Goal: Answer question/provide support: Share knowledge or assist other users

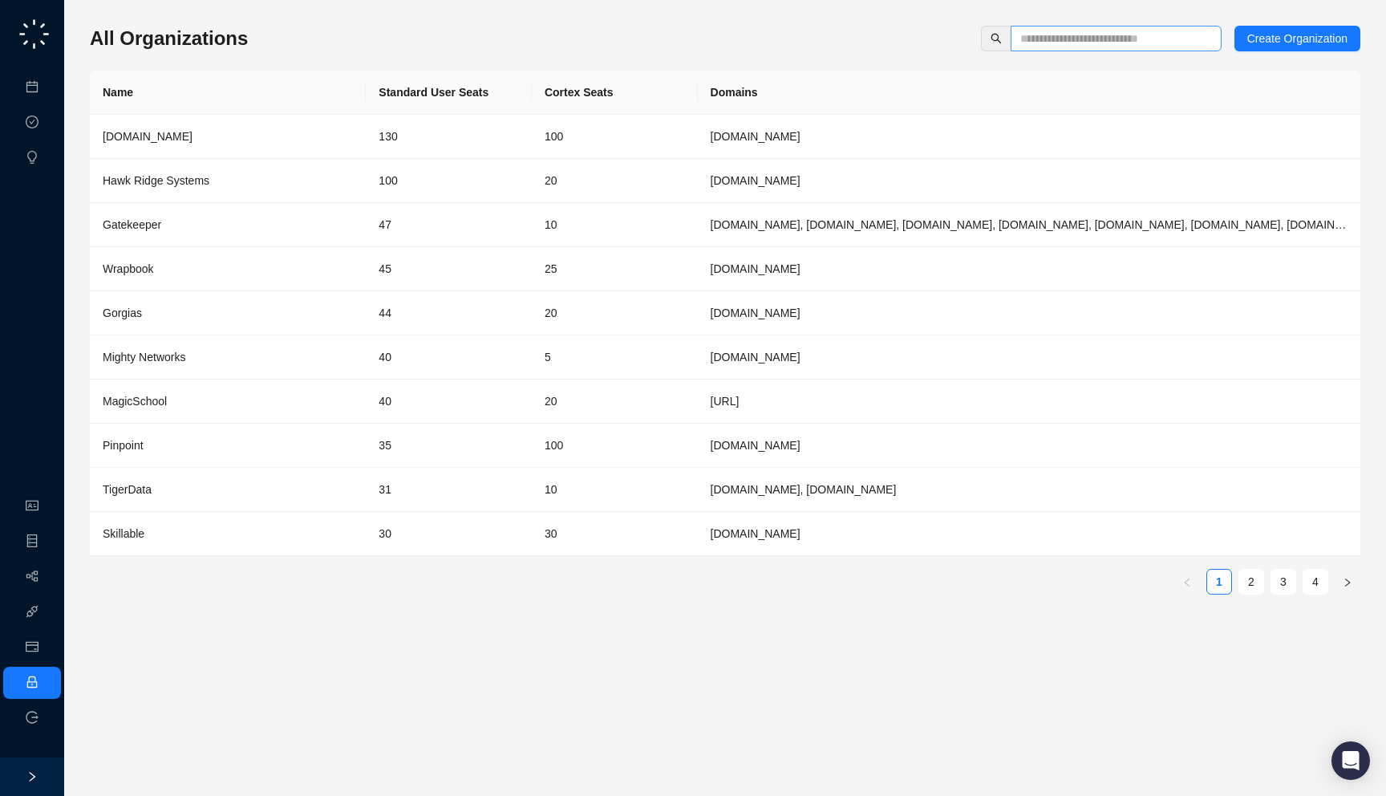
click at [1088, 50] on span at bounding box center [1116, 39] width 211 height 26
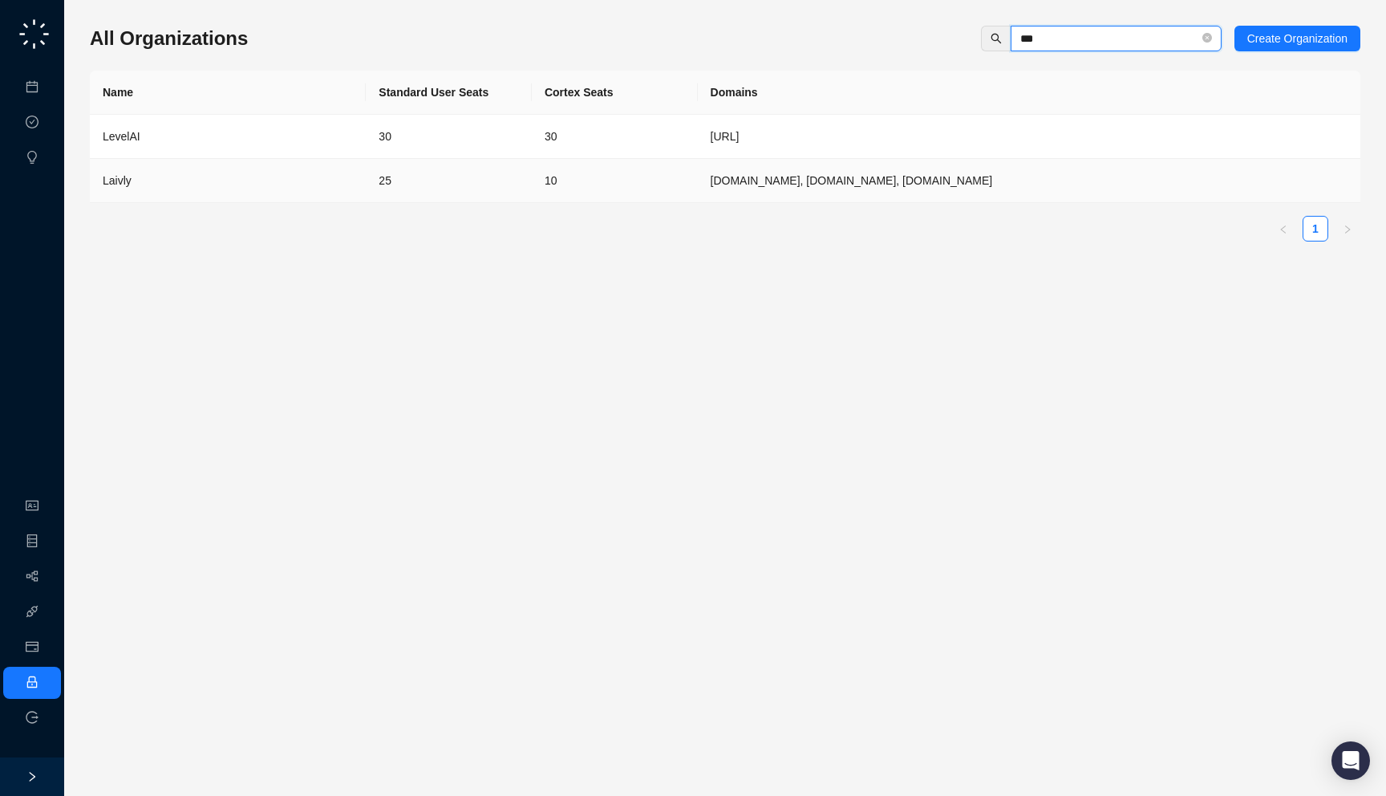
type input "***"
click at [298, 176] on div "Laivly" at bounding box center [228, 181] width 250 height 18
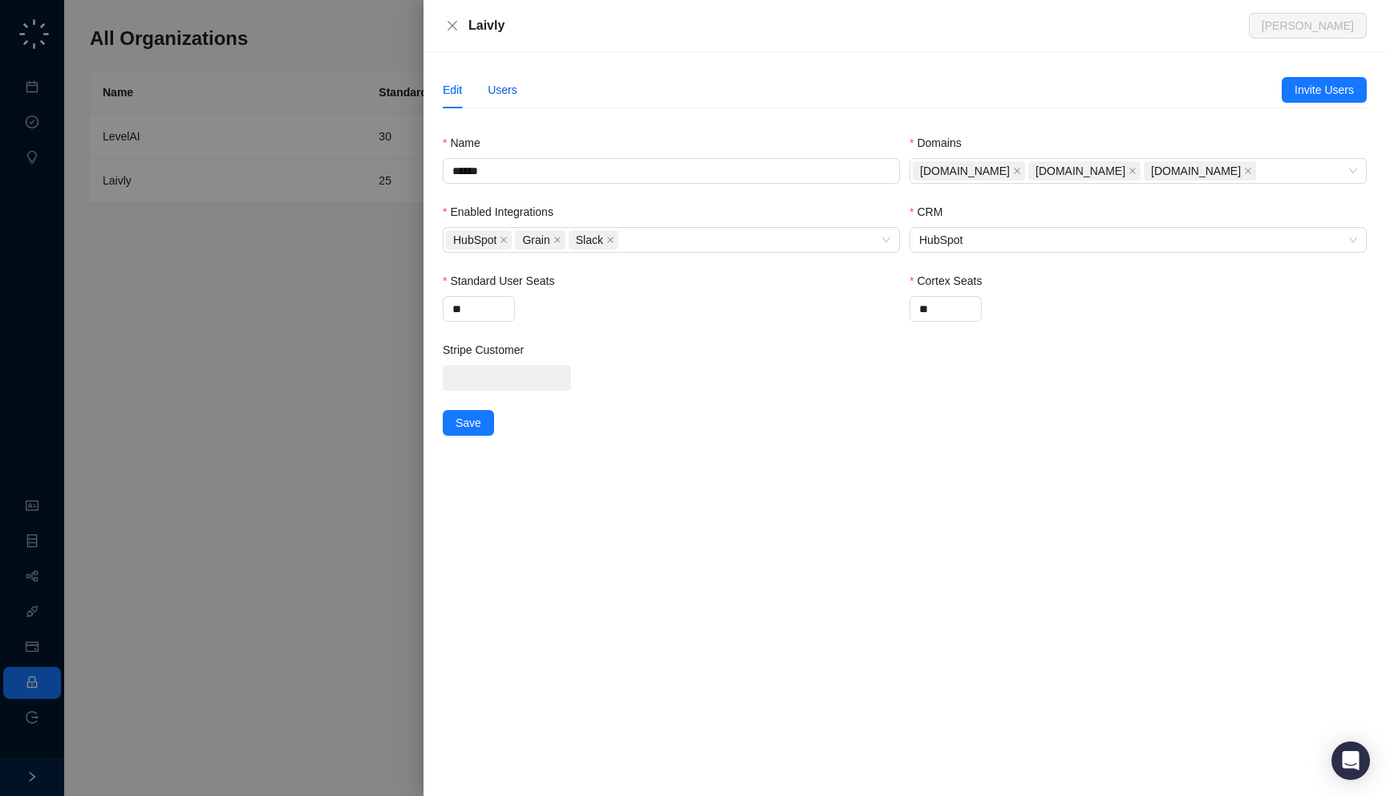
click at [509, 95] on div "Users" at bounding box center [503, 90] width 30 height 18
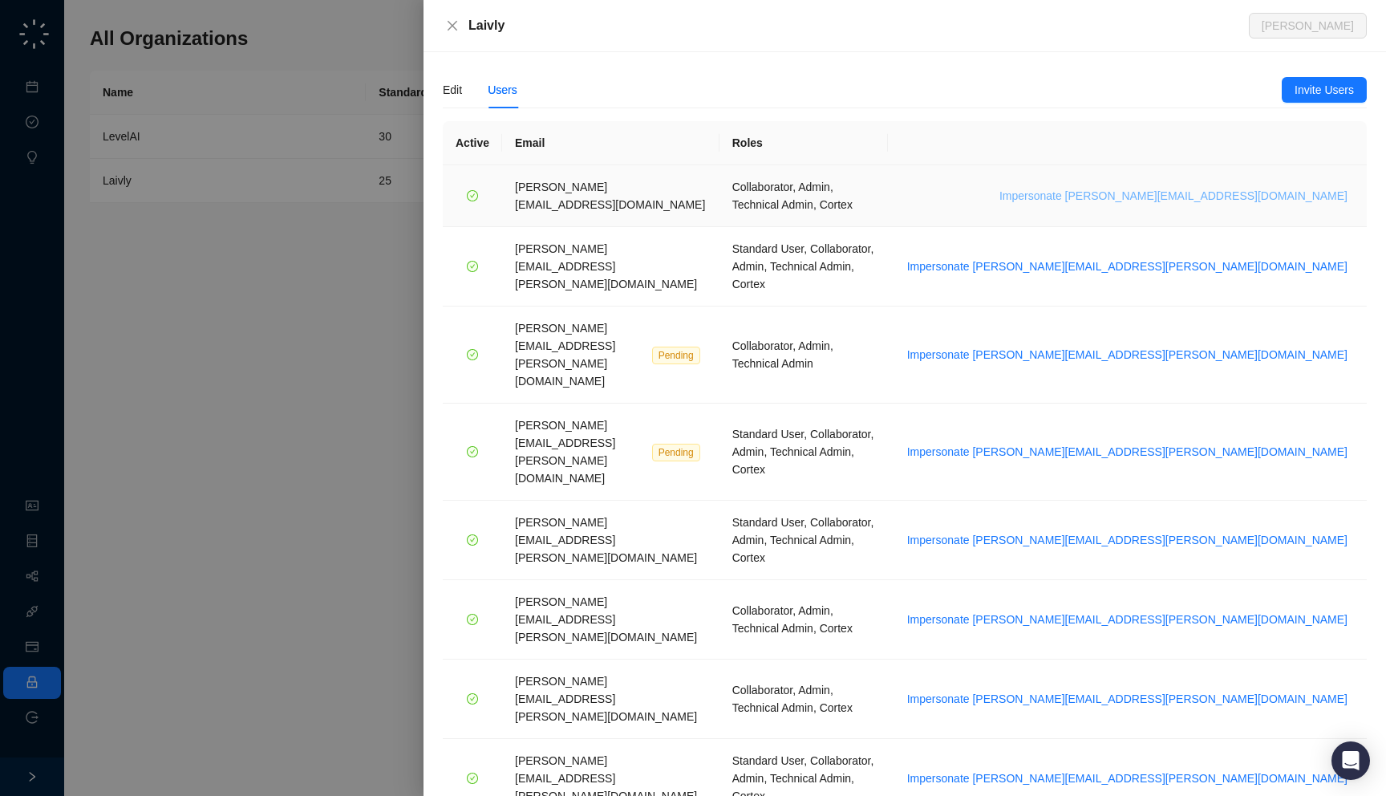
click at [1252, 193] on span "Impersonate chris.moakler@laivly.com" at bounding box center [1174, 196] width 348 height 18
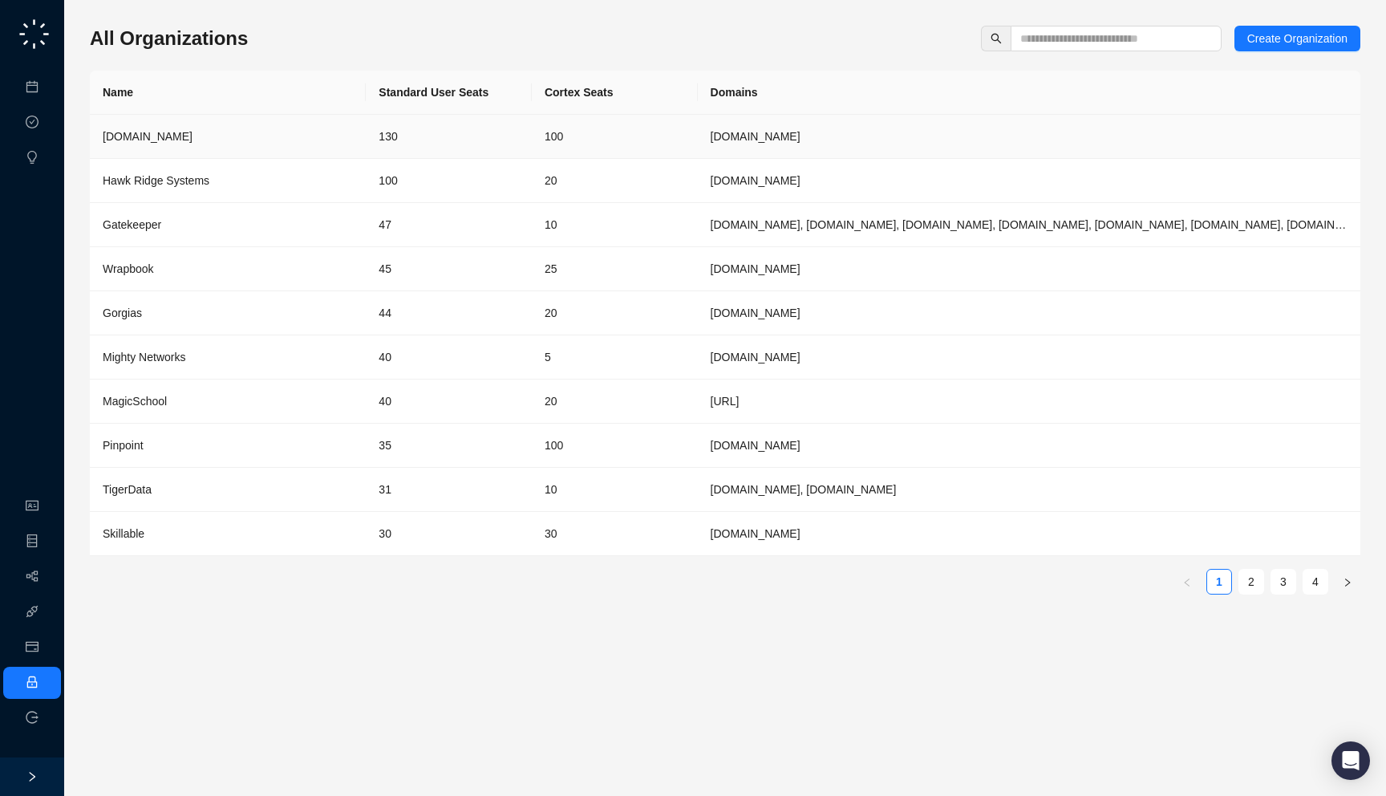
click at [415, 140] on td "130" at bounding box center [449, 137] width 166 height 44
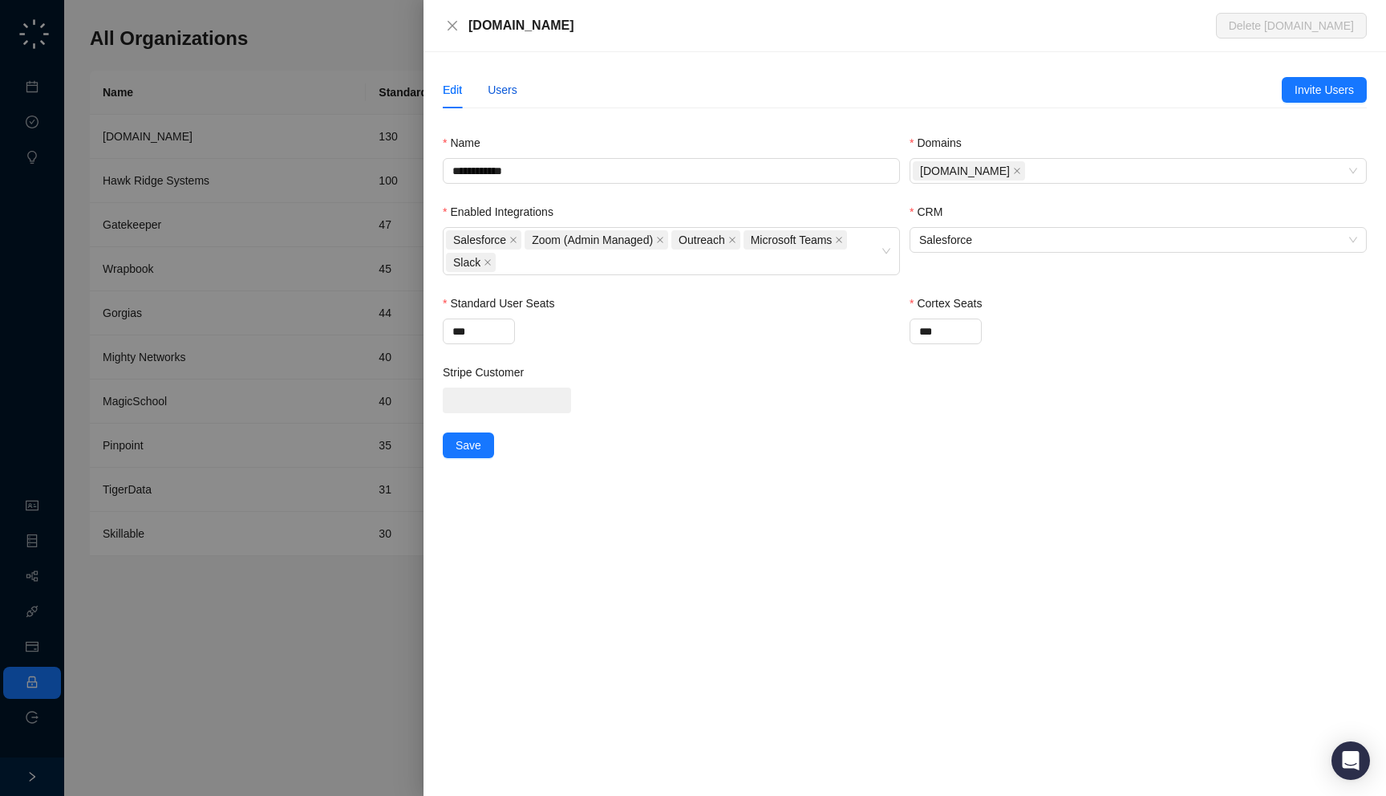
click at [495, 82] on div "Users" at bounding box center [503, 90] width 30 height 18
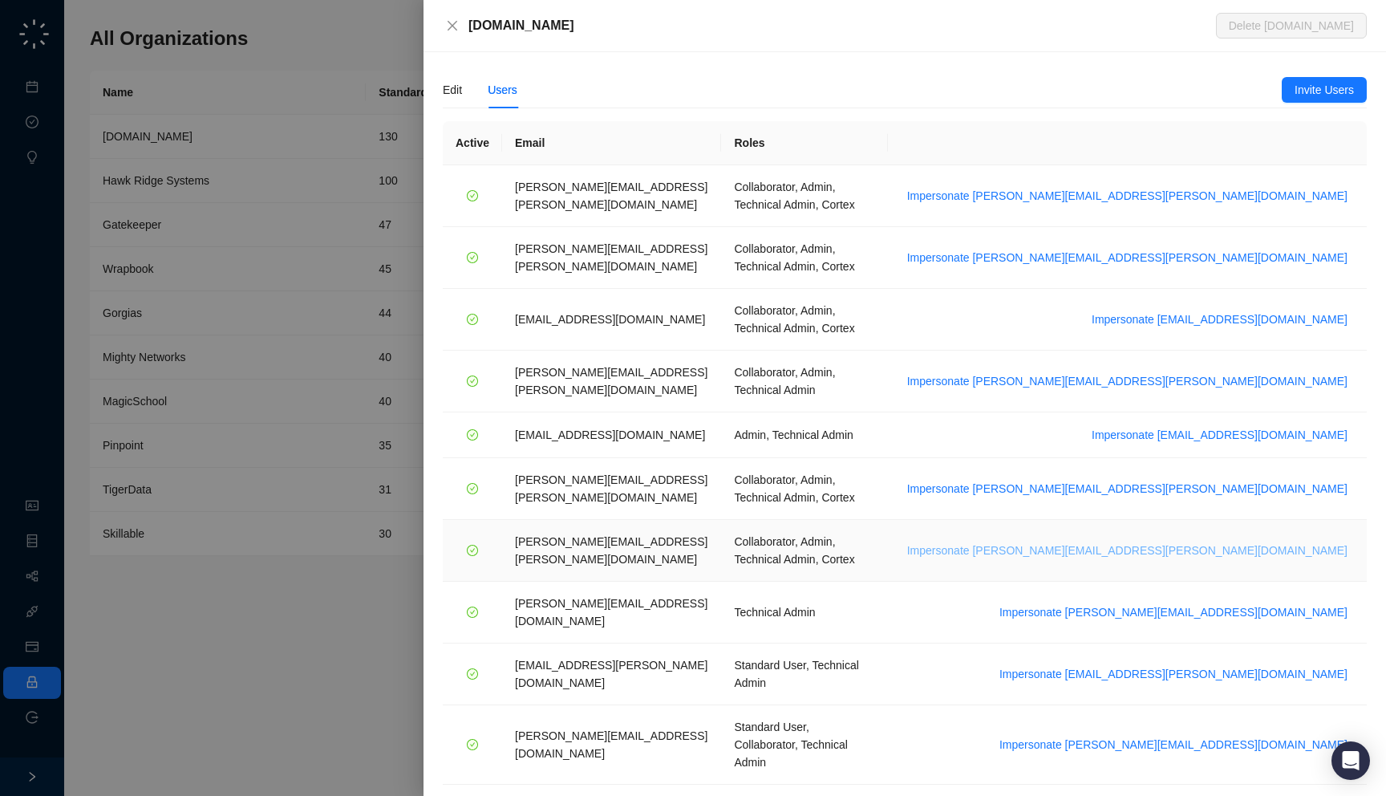
click at [1241, 542] on span "Impersonate [PERSON_NAME][EMAIL_ADDRESS][PERSON_NAME][DOMAIN_NAME]" at bounding box center [1127, 551] width 440 height 18
